Goal: Task Accomplishment & Management: Use online tool/utility

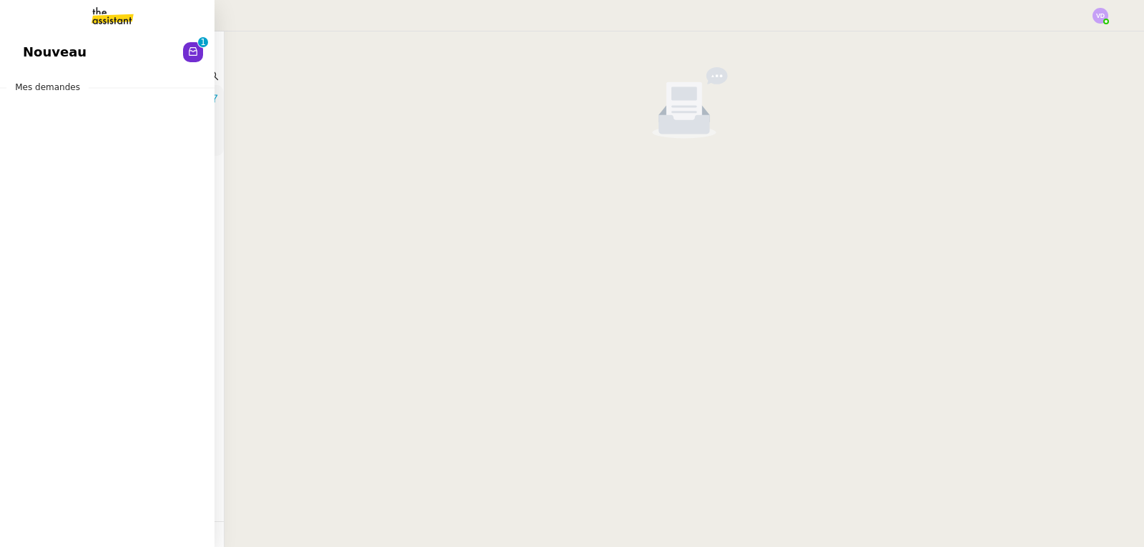
click at [39, 44] on span "Nouveau" at bounding box center [55, 51] width 64 height 21
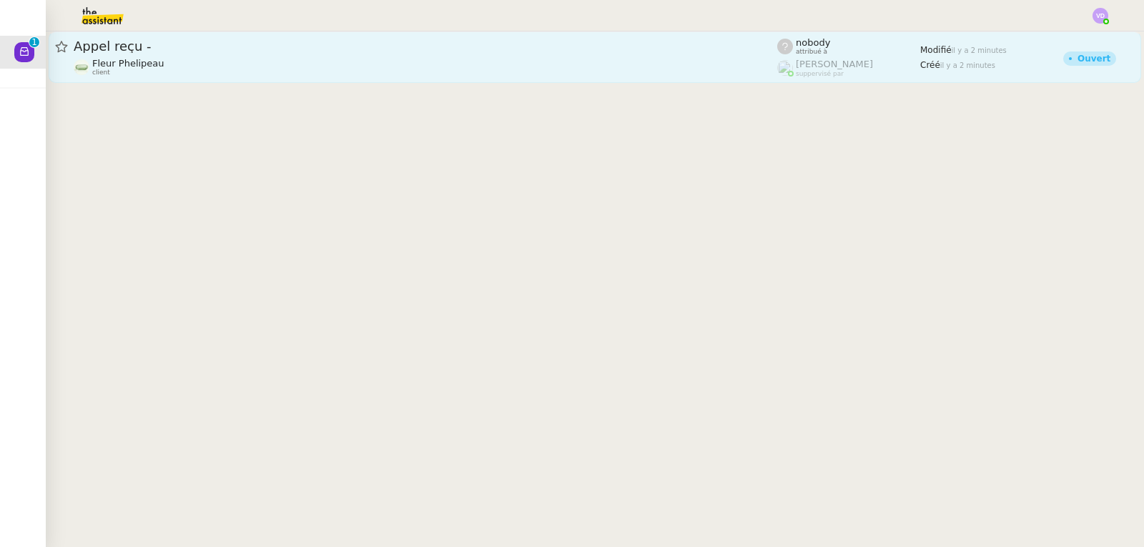
click at [358, 61] on div "Fleur Phelipeau client" at bounding box center [426, 67] width 704 height 19
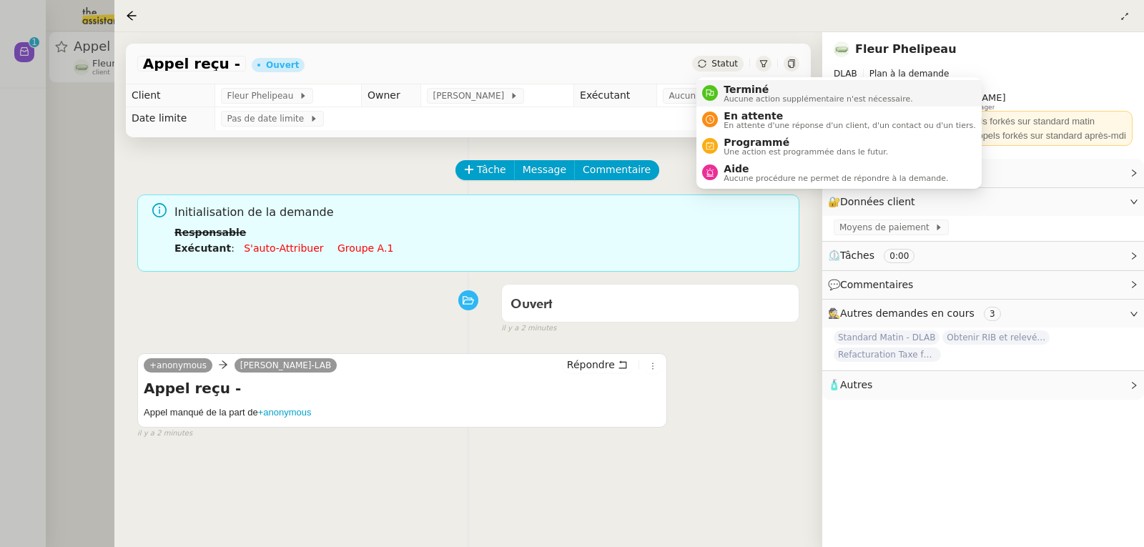
click at [727, 92] on span "Terminé" at bounding box center [818, 89] width 189 height 11
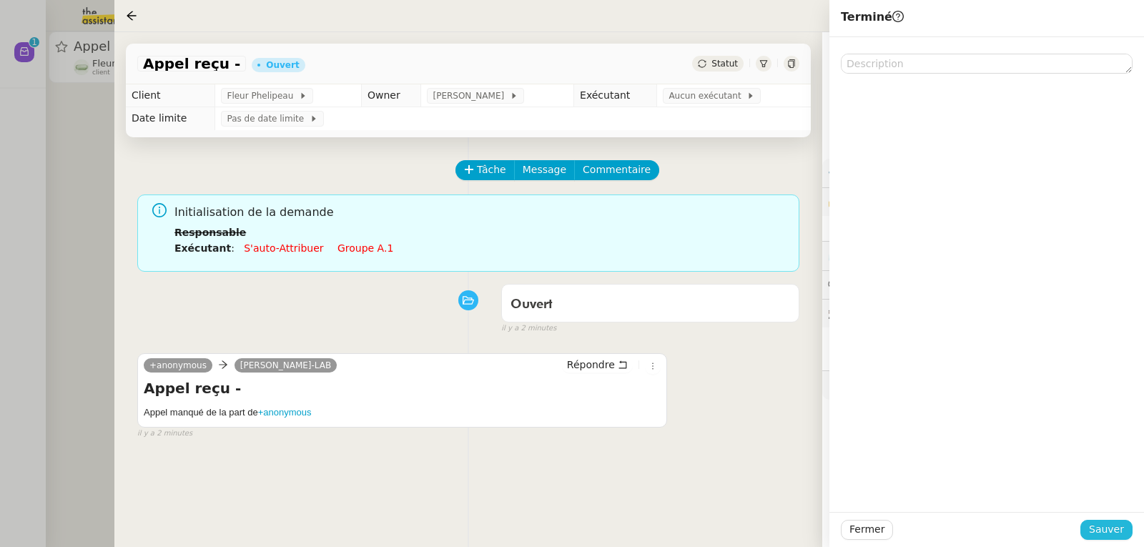
click at [1108, 523] on span "Sauver" at bounding box center [1106, 529] width 35 height 16
